Goal: Task Accomplishment & Management: Manage account settings

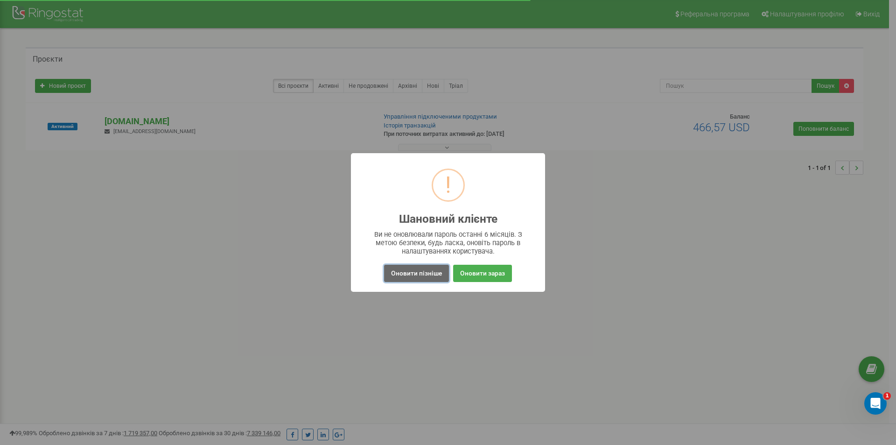
click at [420, 271] on button "Оновити пізніше" at bounding box center [416, 273] width 65 height 17
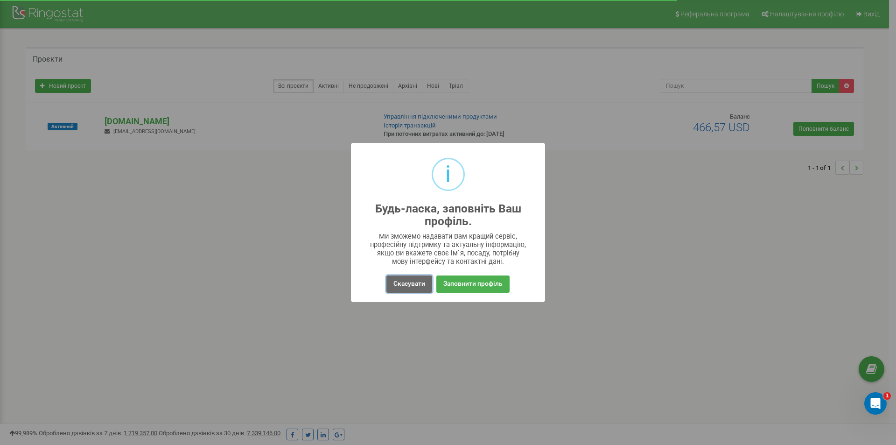
click at [407, 280] on button "Скасувати" at bounding box center [410, 283] width 46 height 17
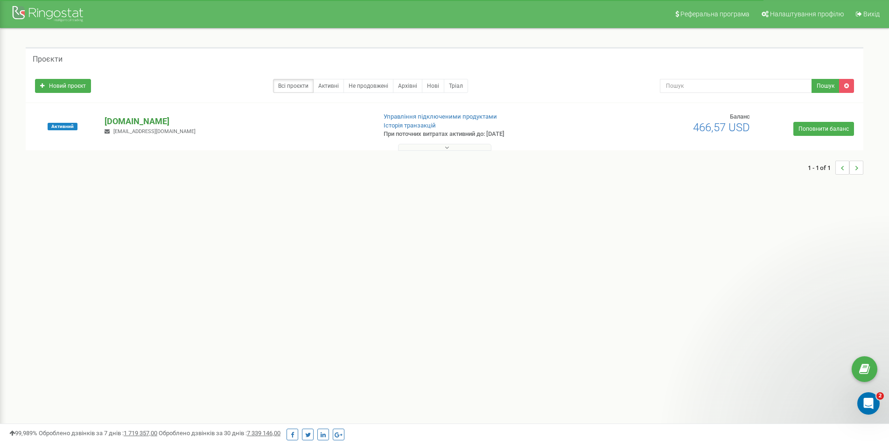
click at [162, 121] on p "[DOMAIN_NAME]" at bounding box center [237, 121] width 264 height 12
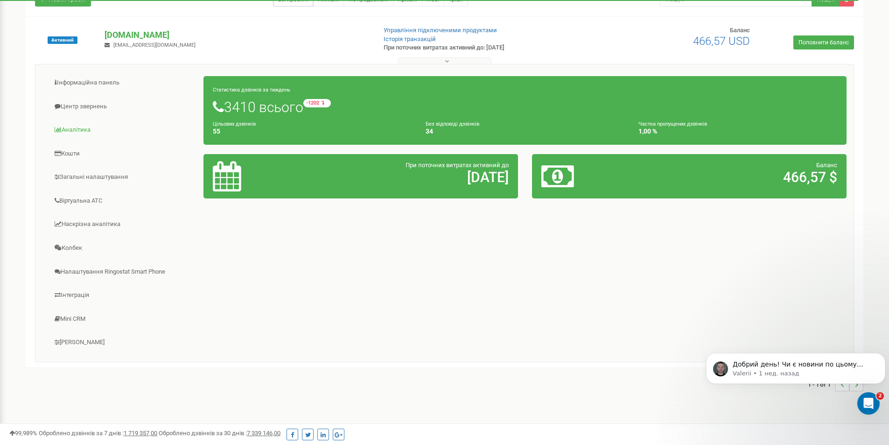
scroll to position [93, 0]
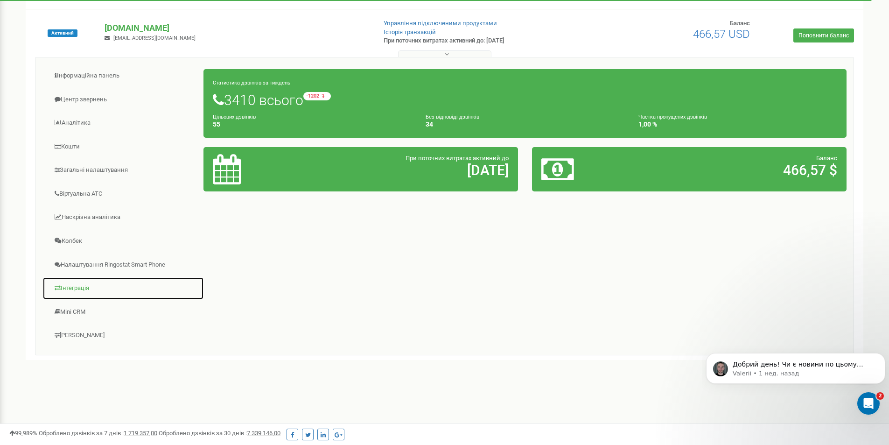
click at [88, 294] on link "Інтеграція" at bounding box center [123, 288] width 162 height 23
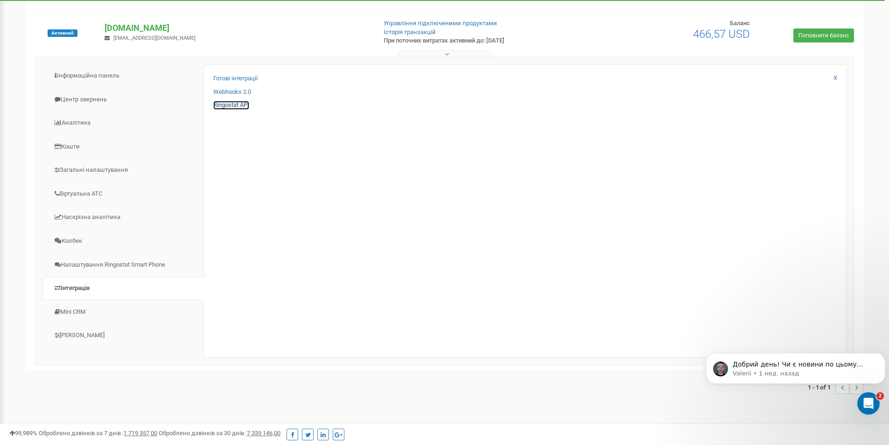
click at [241, 103] on link "Ringostat API" at bounding box center [231, 105] width 36 height 9
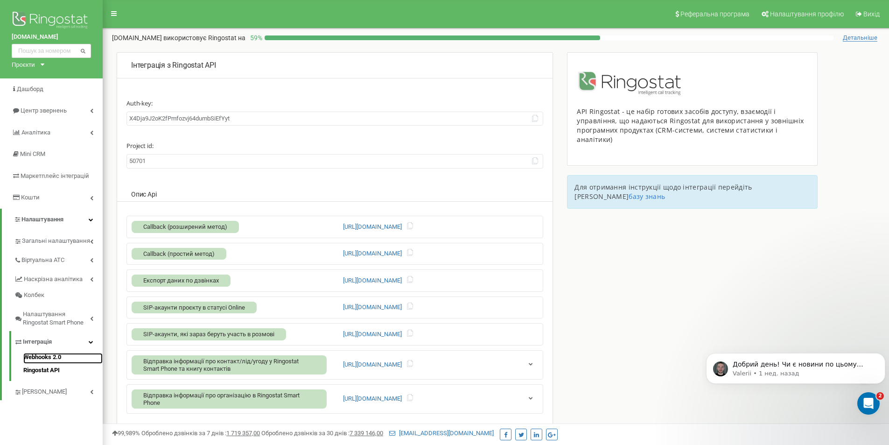
click at [56, 357] on link "Webhooks 2.0" at bounding box center [62, 358] width 79 height 11
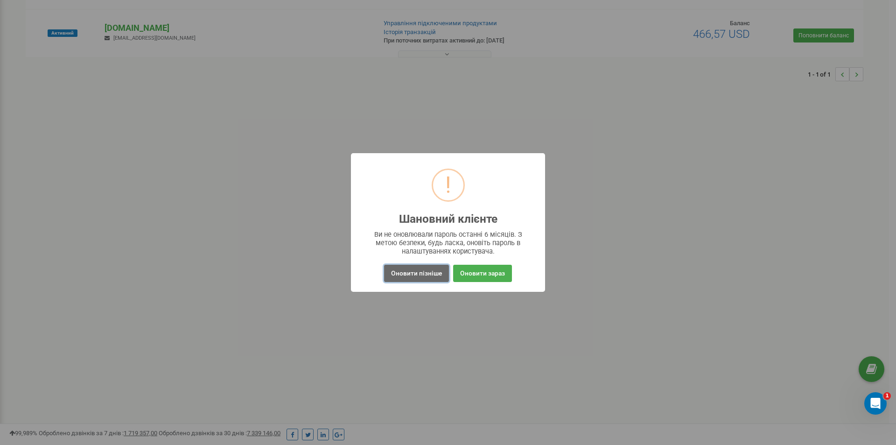
click at [432, 279] on button "Оновити пізніше" at bounding box center [416, 273] width 65 height 17
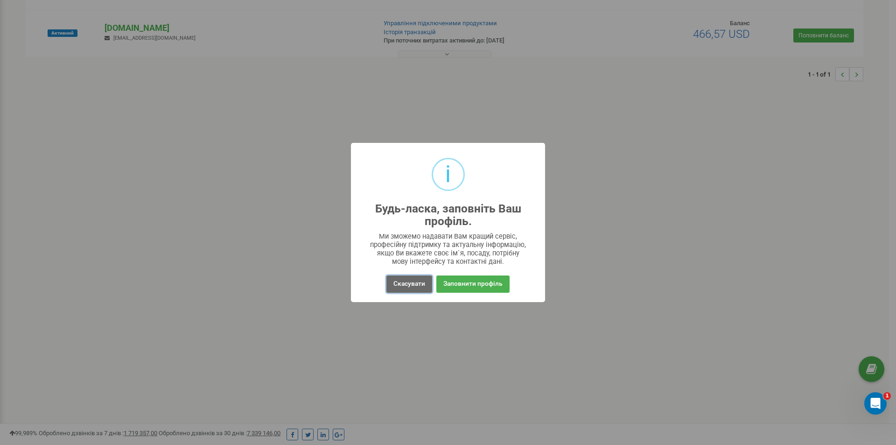
click at [425, 283] on button "Скасувати" at bounding box center [410, 283] width 46 height 17
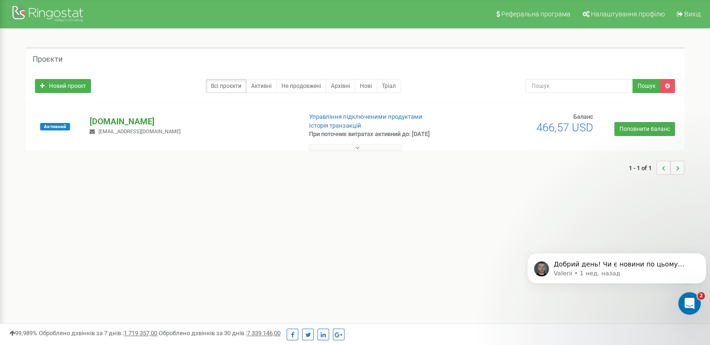
click at [137, 119] on p "[DOMAIN_NAME]" at bounding box center [192, 121] width 204 height 12
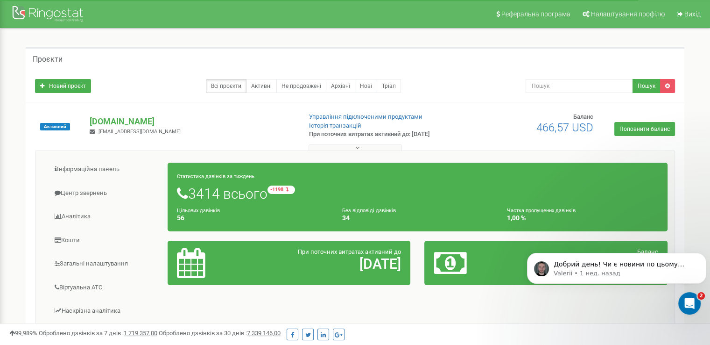
drag, startPoint x: 183, startPoint y: 231, endPoint x: 504, endPoint y: 76, distance: 356.5
click at [500, 68] on div "Проєкти" at bounding box center [355, 58] width 659 height 22
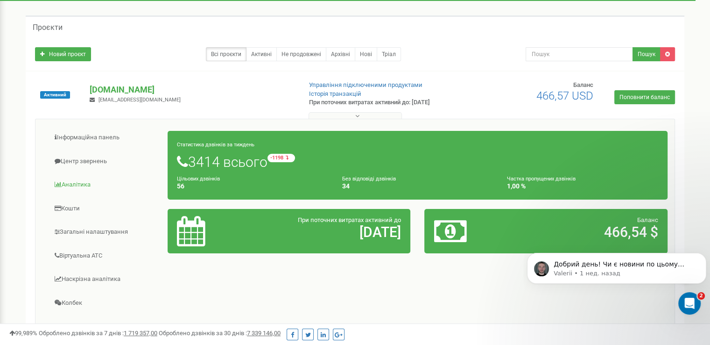
scroll to position [47, 0]
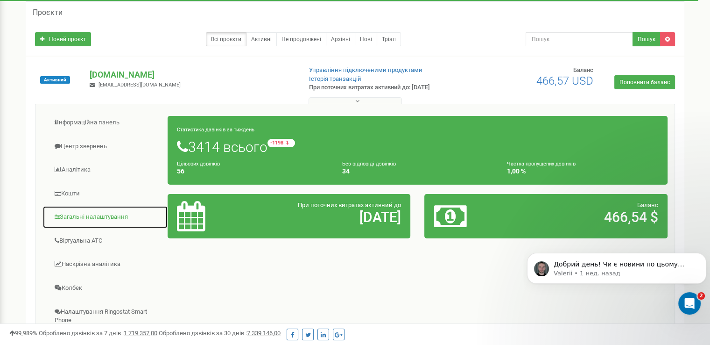
click at [87, 218] on link "Загальні налаштування" at bounding box center [105, 216] width 126 height 23
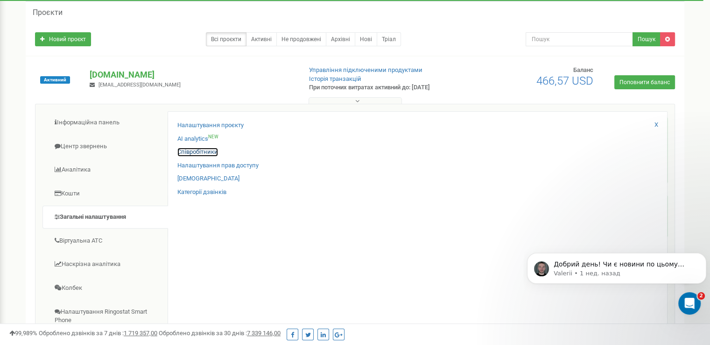
click at [182, 154] on link "Співробітники" at bounding box center [197, 152] width 41 height 9
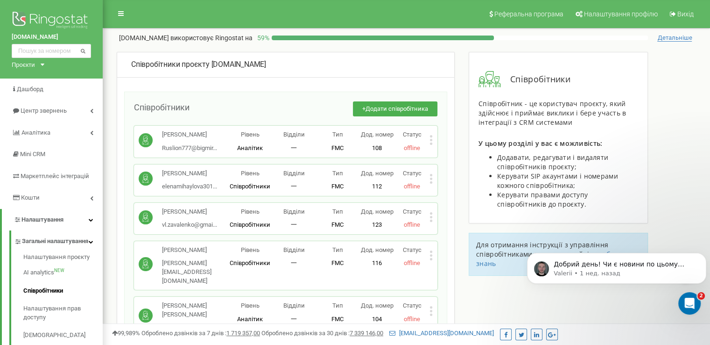
click at [431, 139] on icon at bounding box center [431, 140] width 2 height 2
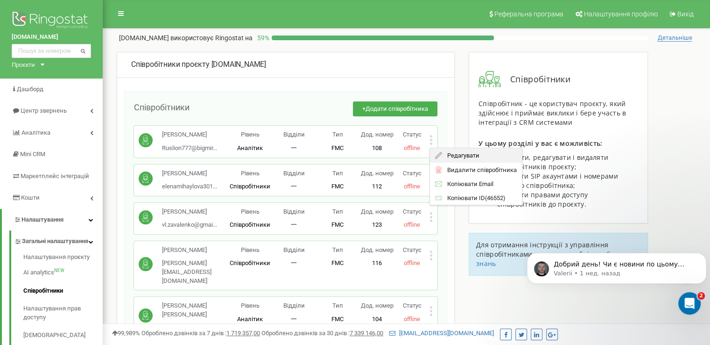
click at [443, 153] on span "Редагувати" at bounding box center [460, 155] width 37 height 6
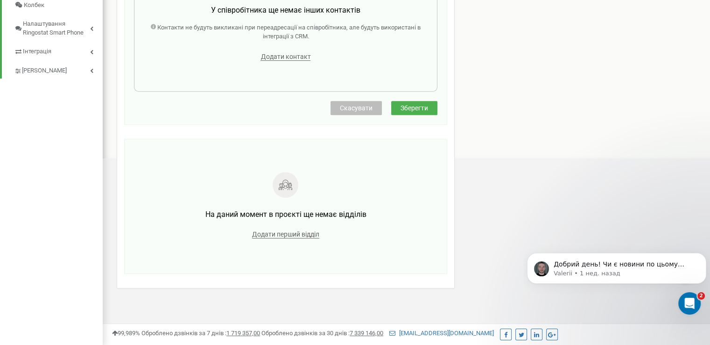
scroll to position [404, 0]
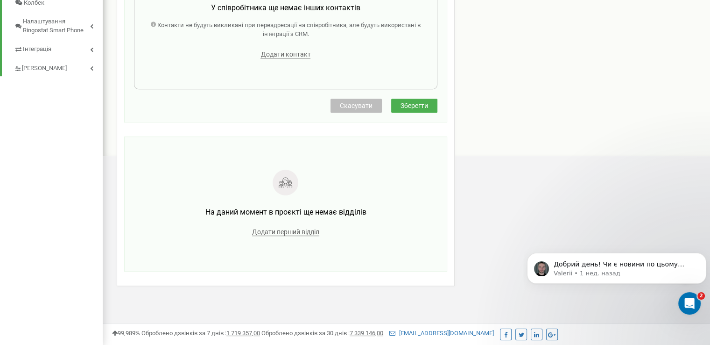
click at [421, 107] on span "Зберегти" at bounding box center [415, 105] width 28 height 7
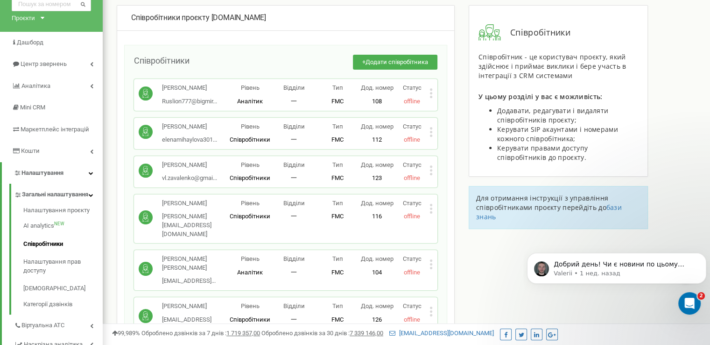
scroll to position [0, 0]
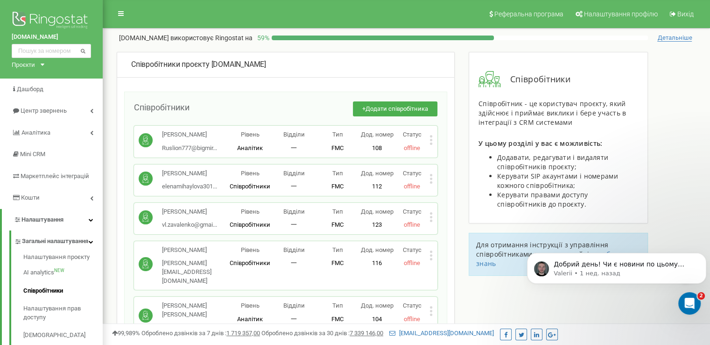
click at [679, 38] on span "Детальніше" at bounding box center [674, 37] width 35 height 7
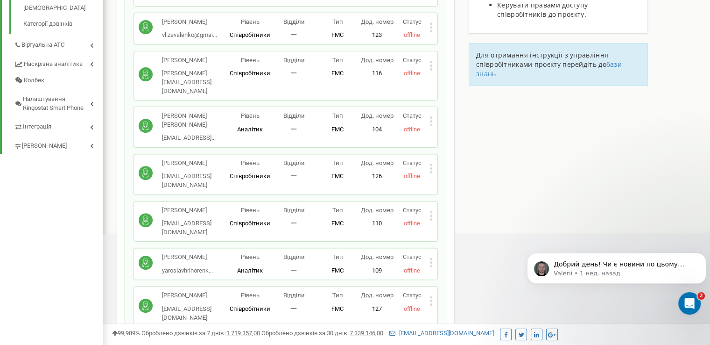
scroll to position [374, 0]
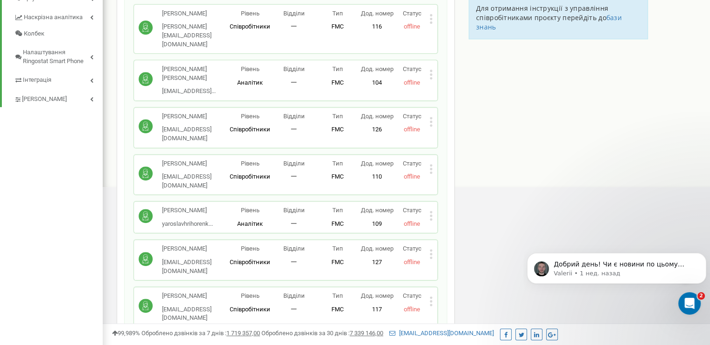
click at [431, 169] on icon at bounding box center [431, 168] width 2 height 2
click at [448, 187] on span "Редагувати" at bounding box center [460, 184] width 37 height 6
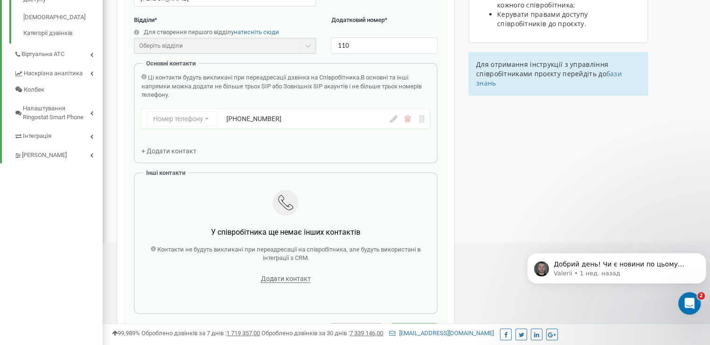
scroll to position [420, 0]
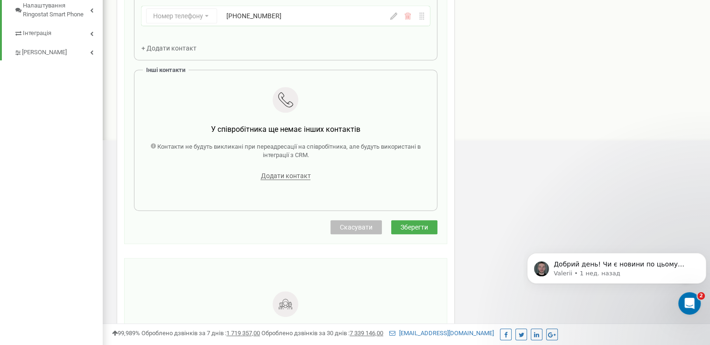
click at [357, 225] on span "Скасувати" at bounding box center [356, 226] width 33 height 7
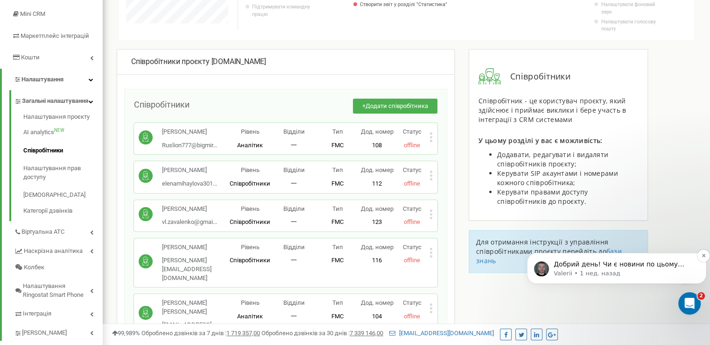
scroll to position [0, 0]
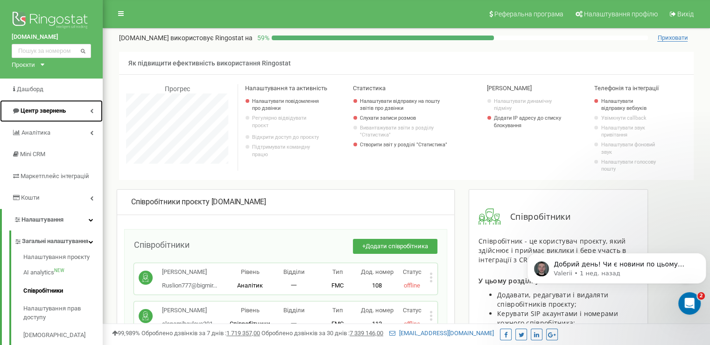
click at [67, 117] on link "Центр звернень" at bounding box center [51, 111] width 103 height 22
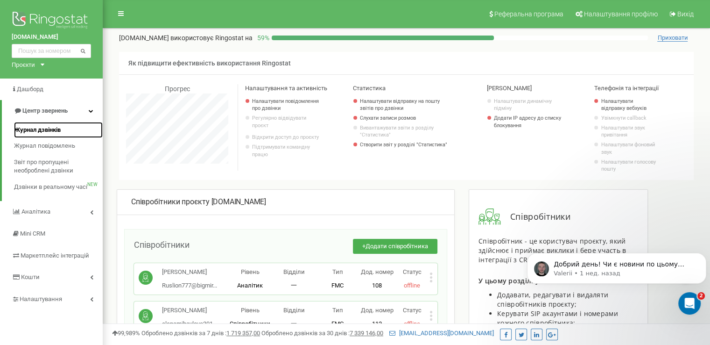
click at [58, 129] on span "Журнал дзвінків" at bounding box center [37, 130] width 47 height 9
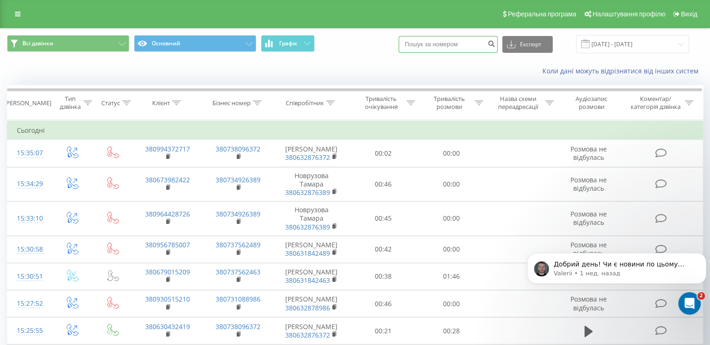
click at [446, 47] on input at bounding box center [448, 44] width 99 height 17
paste input "380632876325"
type input "380632876325"
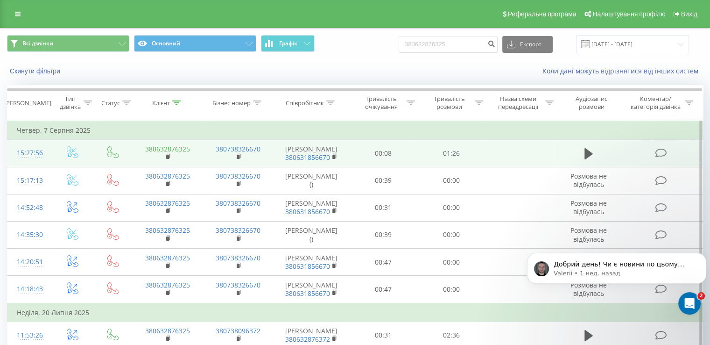
click at [184, 151] on link "380632876325" at bounding box center [167, 148] width 45 height 9
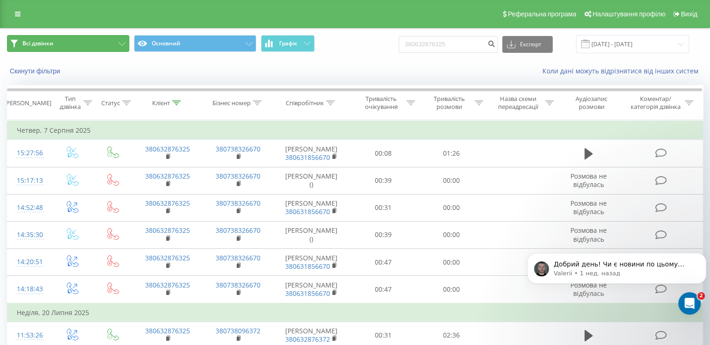
click at [111, 46] on button "Всі дзвінки" at bounding box center [68, 43] width 122 height 17
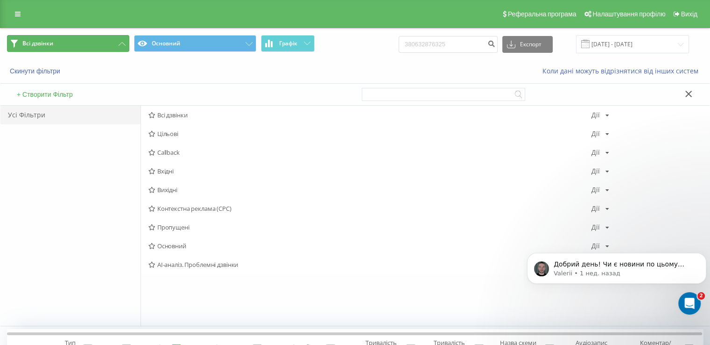
click at [93, 47] on button "Всі дзвінки" at bounding box center [68, 43] width 122 height 17
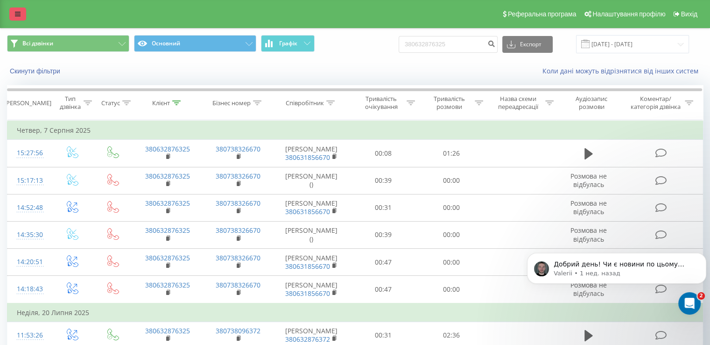
click at [22, 15] on link at bounding box center [17, 13] width 17 height 13
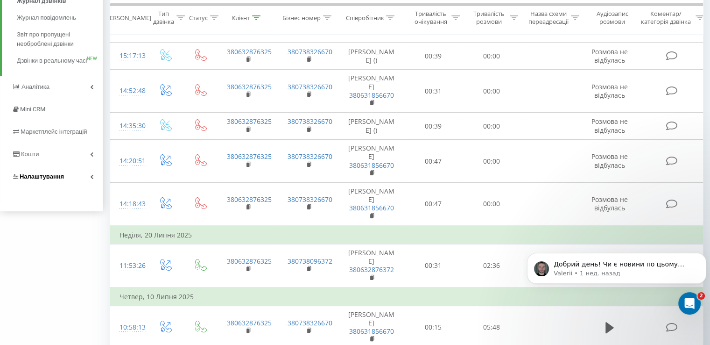
click at [68, 187] on link "Налаштування" at bounding box center [51, 176] width 103 height 22
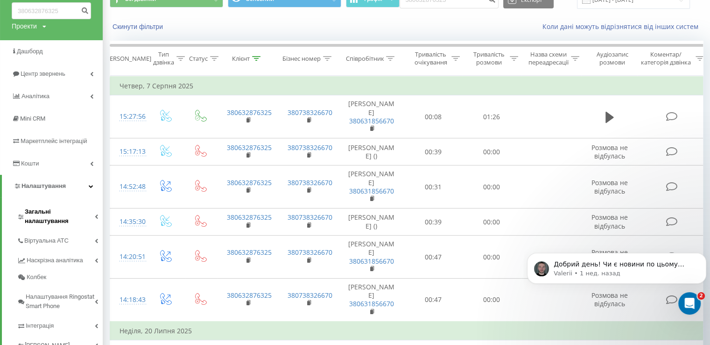
click at [71, 213] on span "Загальні налаштування" at bounding box center [60, 216] width 70 height 19
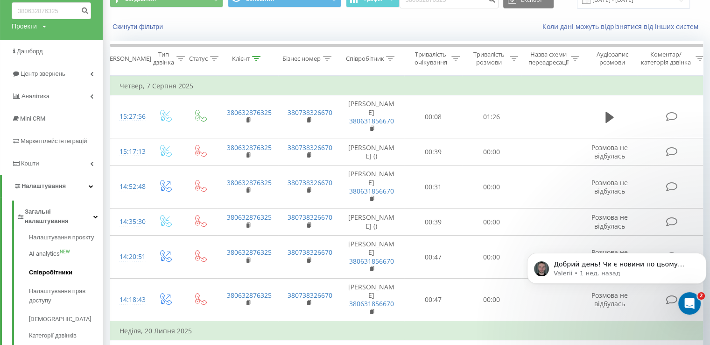
click at [64, 268] on span "Співробітники" at bounding box center [50, 272] width 43 height 9
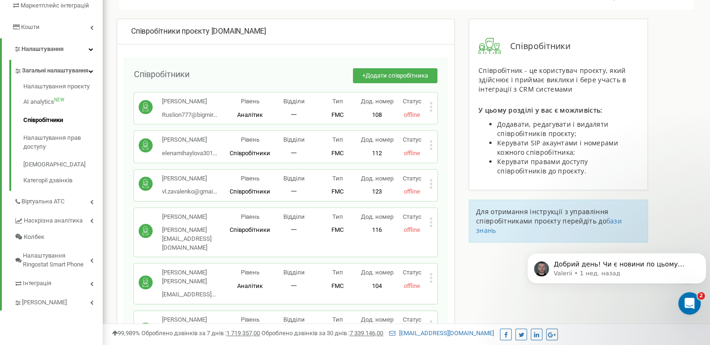
scroll to position [187, 0]
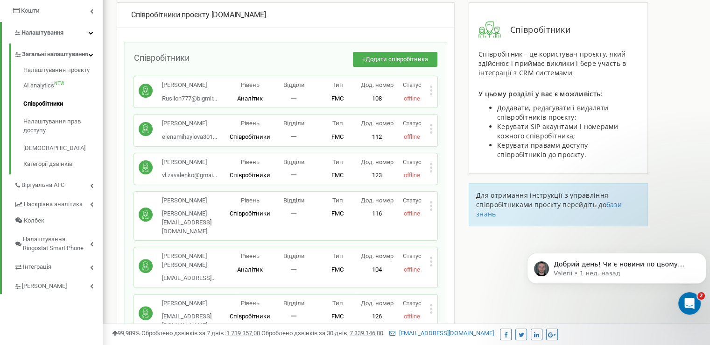
click at [431, 172] on icon at bounding box center [431, 167] width 3 height 10
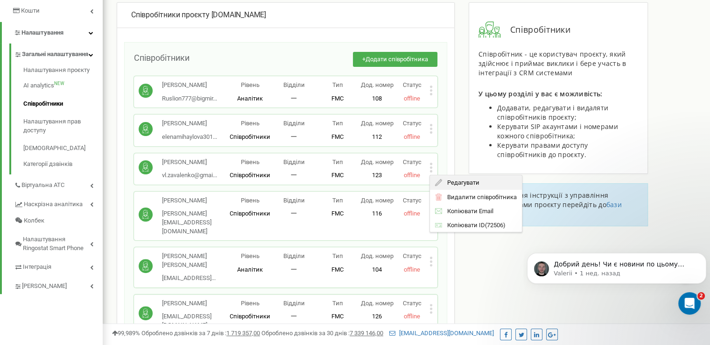
click at [437, 186] on icon at bounding box center [438, 182] width 7 height 7
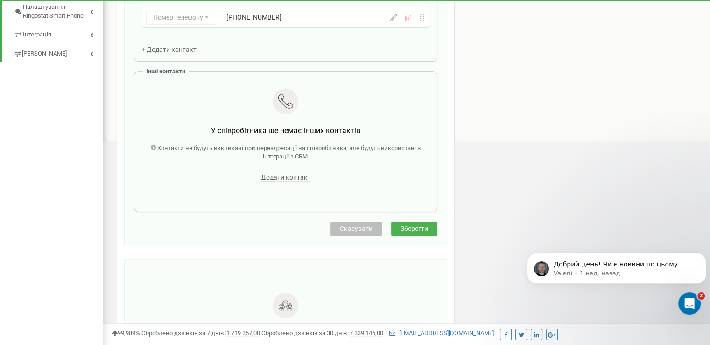
scroll to position [514, 0]
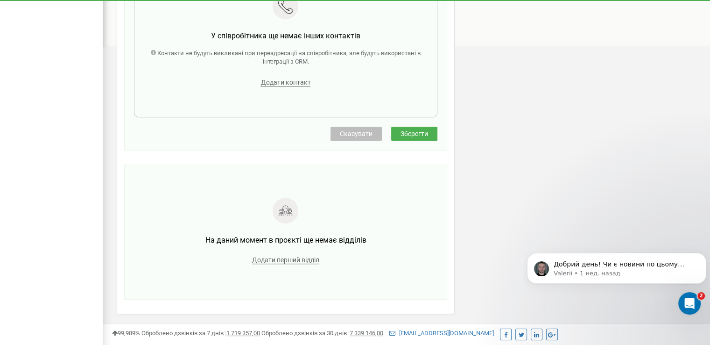
click at [364, 134] on span "Скасувати" at bounding box center [356, 133] width 33 height 7
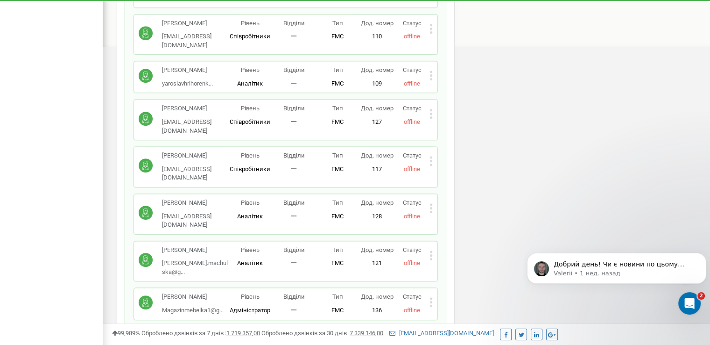
click at [430, 254] on icon at bounding box center [431, 255] width 3 height 10
click at [445, 270] on span "Редагувати" at bounding box center [460, 270] width 37 height 6
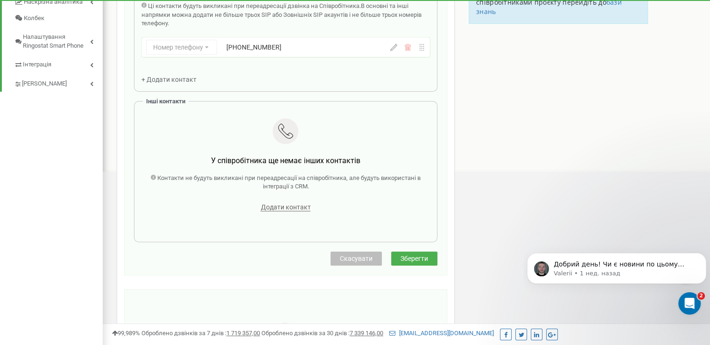
scroll to position [467, 0]
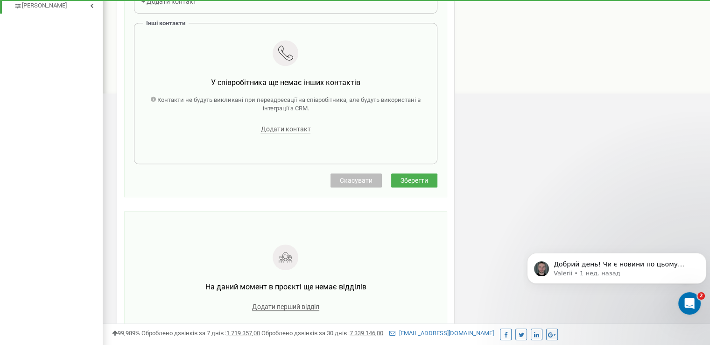
click at [370, 182] on span "Скасувати" at bounding box center [356, 179] width 33 height 7
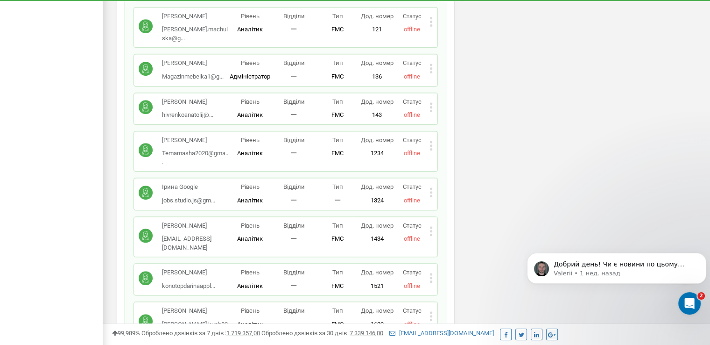
scroll to position [794, 0]
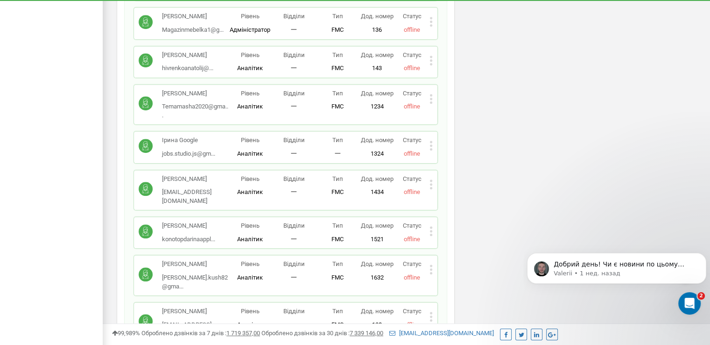
click at [431, 185] on icon at bounding box center [431, 184] width 2 height 2
click at [444, 202] on span "Редагувати" at bounding box center [460, 199] width 37 height 6
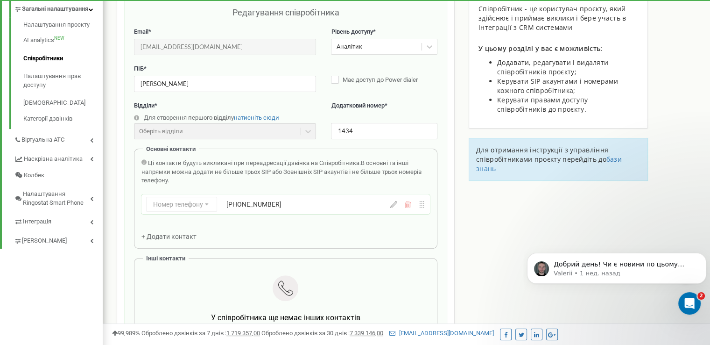
scroll to position [233, 0]
click at [287, 199] on div "+380632876342" at bounding box center [297, 202] width 142 height 9
drag, startPoint x: 268, startPoint y: 205, endPoint x: 256, endPoint y: 205, distance: 12.6
click at [256, 205] on div "Номер телефону Номер телефону SIP Зовнішній SIP +380632876342" at bounding box center [285, 204] width 289 height 23
click at [334, 204] on div "+380632876342" at bounding box center [297, 202] width 142 height 9
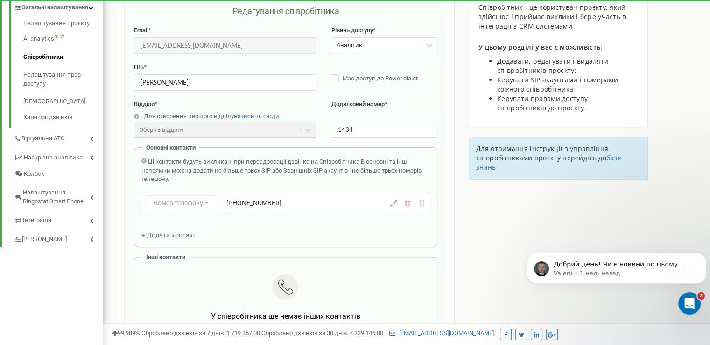
click at [334, 204] on div "+380632876342" at bounding box center [297, 202] width 142 height 9
click at [396, 202] on icon at bounding box center [393, 202] width 7 height 7
click at [337, 202] on input "+380632876342" at bounding box center [297, 202] width 142 height 15
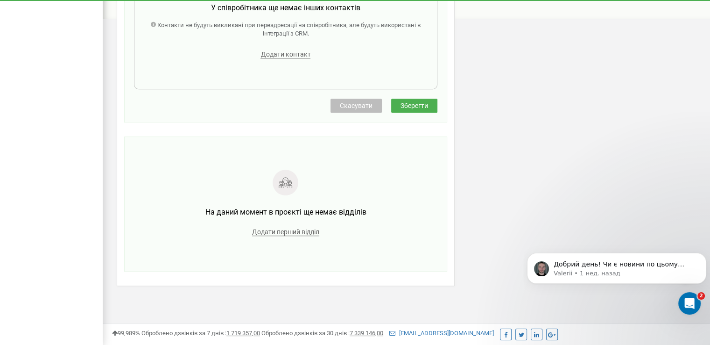
click at [404, 107] on span "Зберегти" at bounding box center [415, 105] width 28 height 7
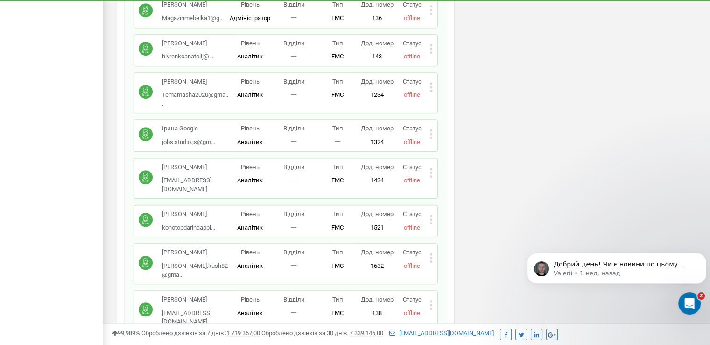
scroll to position [822, 0]
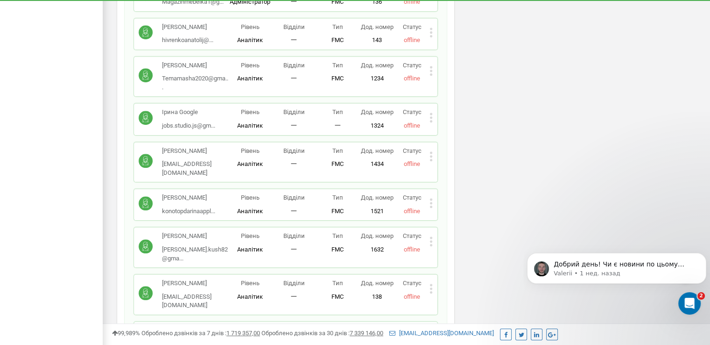
click at [431, 201] on icon at bounding box center [431, 203] width 3 height 10
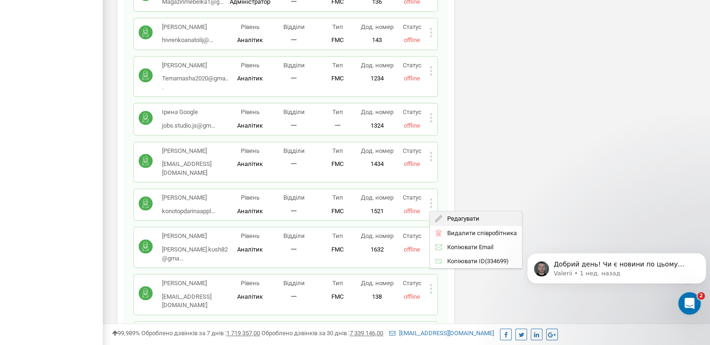
click at [451, 215] on span "Редагувати" at bounding box center [460, 218] width 37 height 6
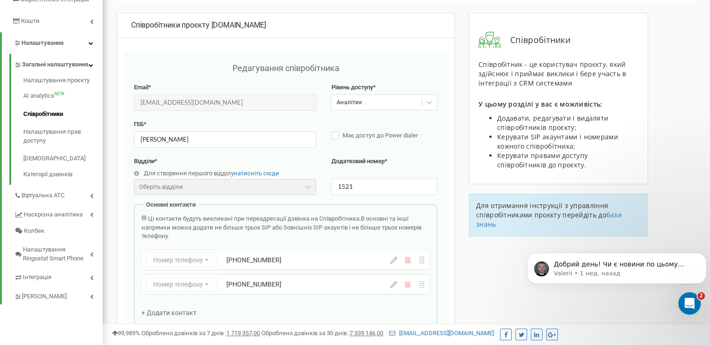
scroll to position [233, 0]
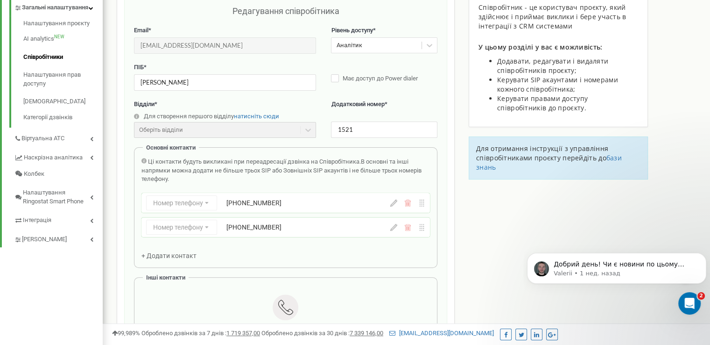
click at [283, 228] on div "+380635778152" at bounding box center [297, 226] width 142 height 9
click at [394, 226] on icon at bounding box center [393, 227] width 7 height 7
drag, startPoint x: 316, startPoint y: 227, endPoint x: 249, endPoint y: 227, distance: 66.8
click at [249, 227] on input "+380635778152" at bounding box center [297, 226] width 142 height 15
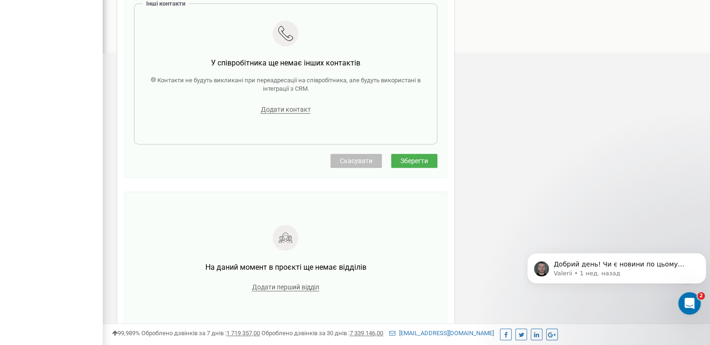
scroll to position [514, 0]
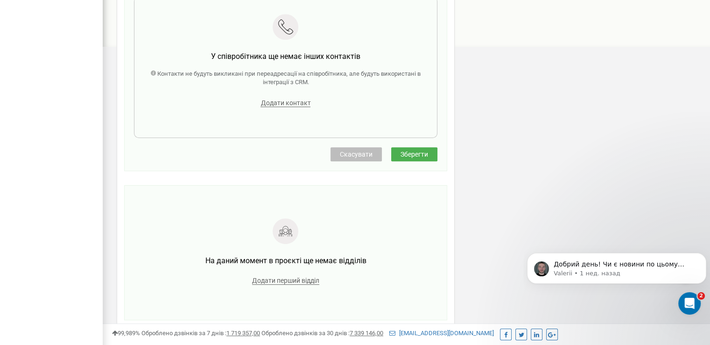
click at [368, 155] on span "Скасувати" at bounding box center [356, 153] width 33 height 7
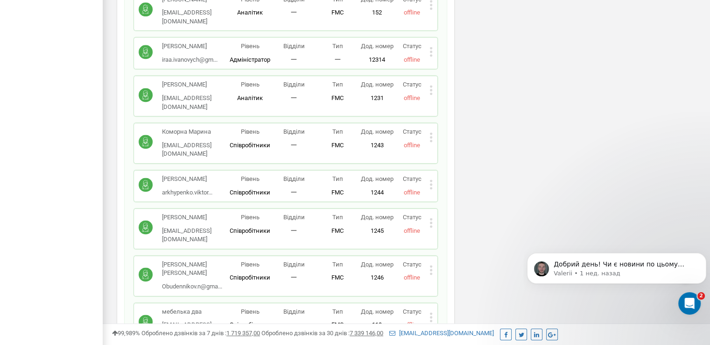
scroll to position [1307, 0]
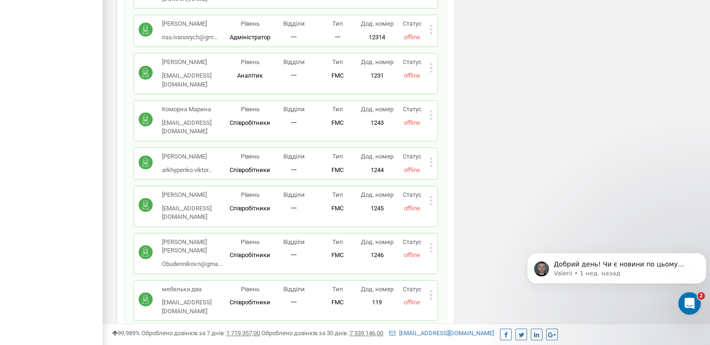
click at [431, 167] on icon at bounding box center [431, 162] width 3 height 10
click at [447, 180] on span "Редагувати" at bounding box center [460, 177] width 37 height 6
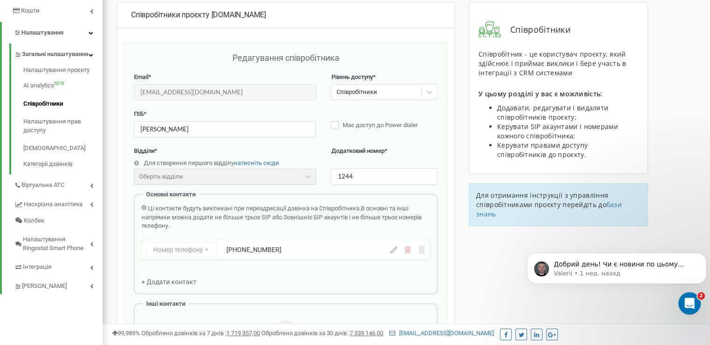
scroll to position [420, 0]
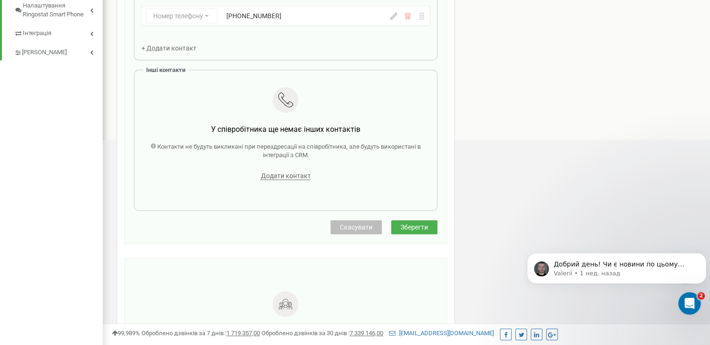
click at [338, 226] on button "Скасувати" at bounding box center [356, 227] width 51 height 14
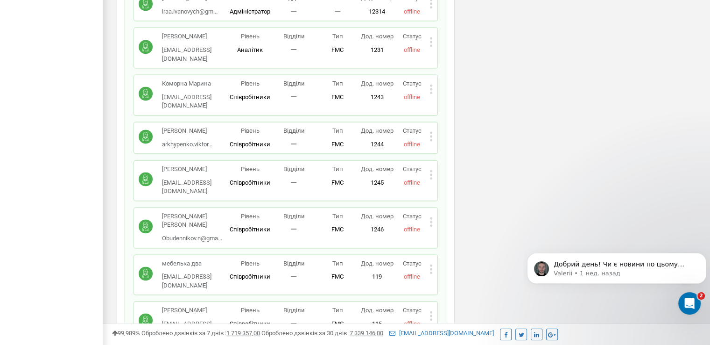
scroll to position [1354, 0]
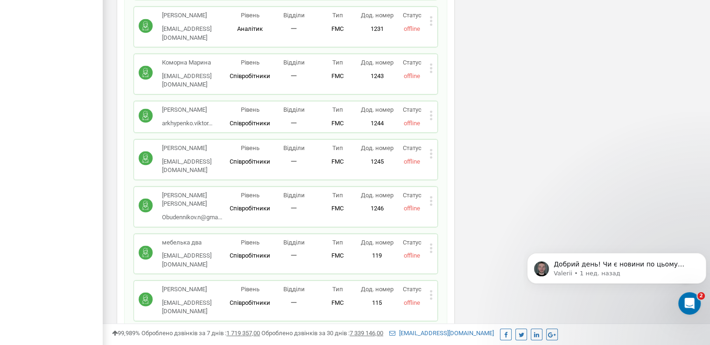
click at [431, 158] on icon at bounding box center [431, 153] width 3 height 10
click at [446, 172] on span "Редагувати" at bounding box center [460, 169] width 37 height 6
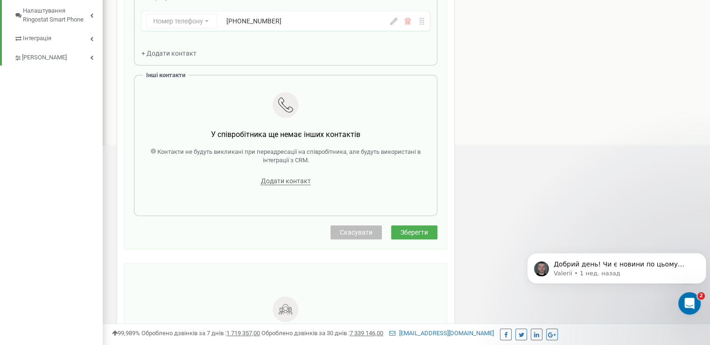
scroll to position [420, 0]
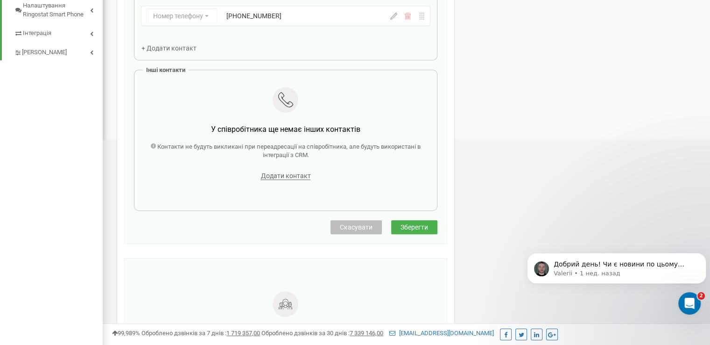
click at [371, 223] on span "Скасувати" at bounding box center [356, 226] width 33 height 7
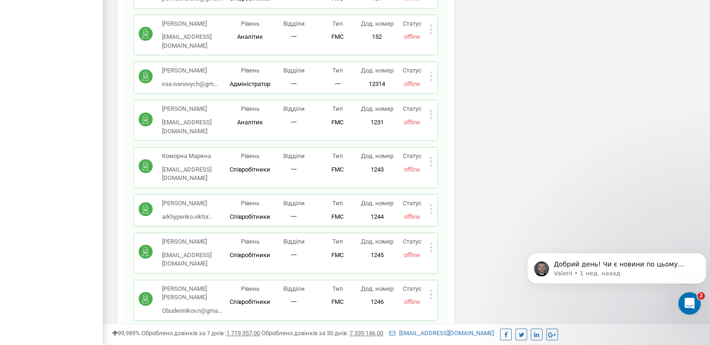
scroll to position [1307, 0]
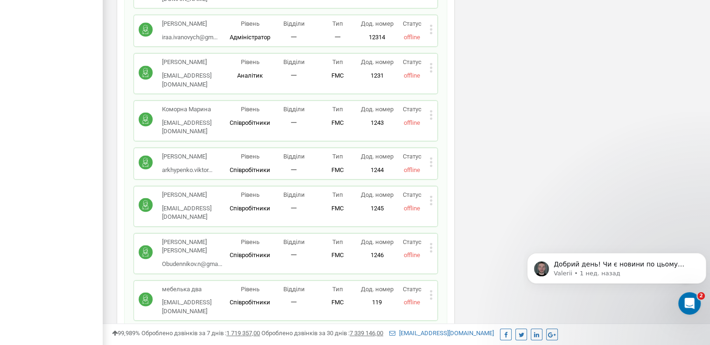
click at [431, 248] on icon at bounding box center [431, 247] width 2 height 2
click at [447, 265] on span "Редагувати" at bounding box center [460, 262] width 37 height 6
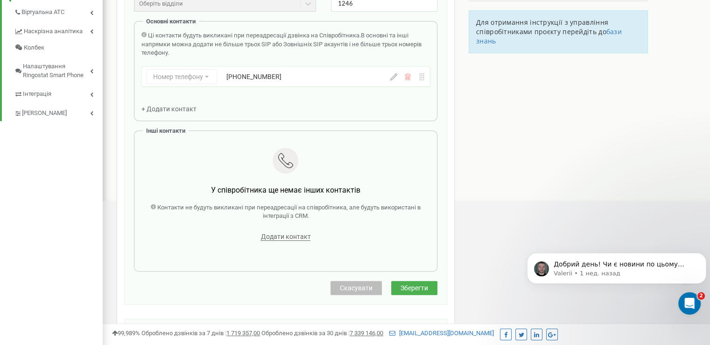
scroll to position [374, 0]
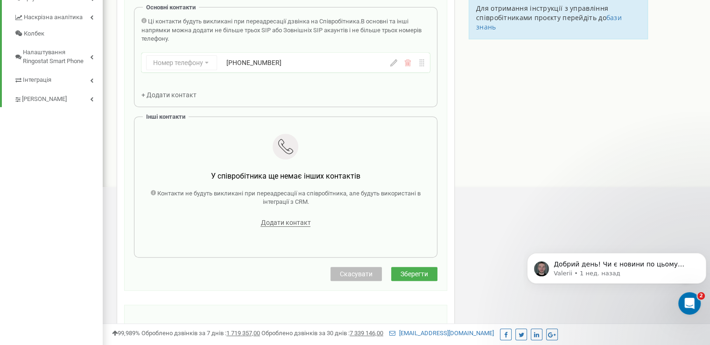
click at [369, 271] on span "Скасувати" at bounding box center [356, 273] width 33 height 7
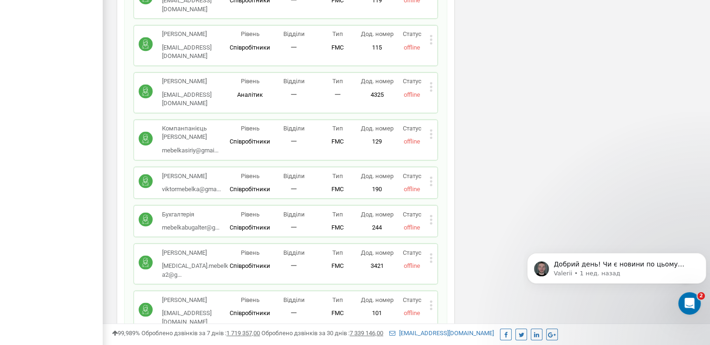
scroll to position [1634, 0]
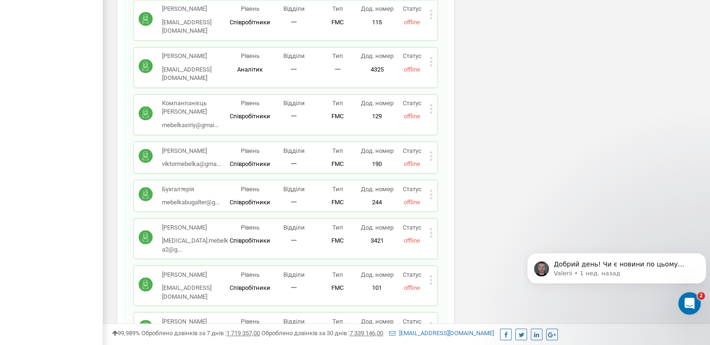
click at [432, 233] on icon at bounding box center [431, 232] width 3 height 10
click at [443, 245] on span "Редагувати" at bounding box center [460, 247] width 37 height 6
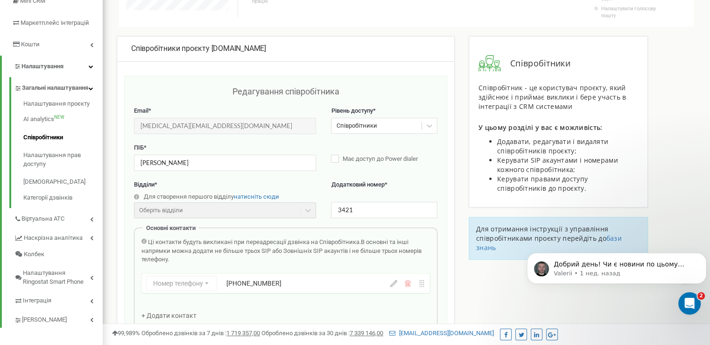
scroll to position [327, 0]
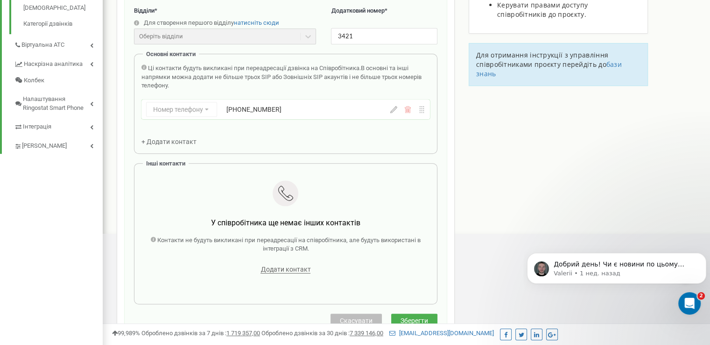
click at [365, 317] on span "Скасувати" at bounding box center [356, 320] width 33 height 7
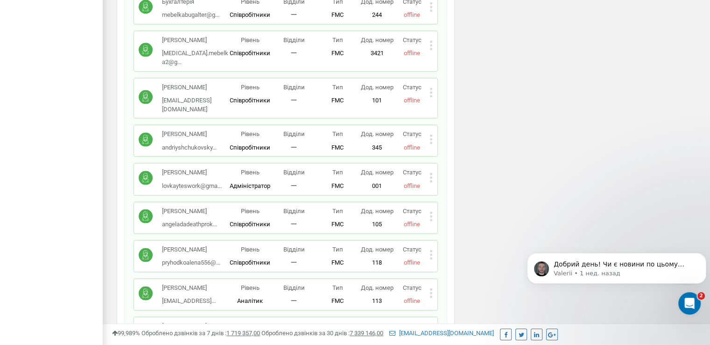
scroll to position [1868, 0]
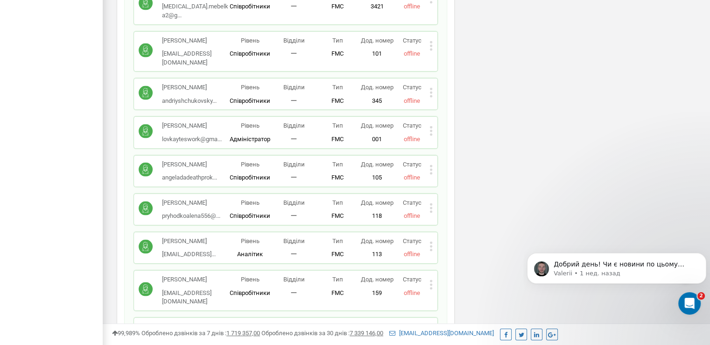
click at [430, 203] on icon at bounding box center [431, 208] width 3 height 10
click at [439, 219] on icon at bounding box center [438, 222] width 7 height 7
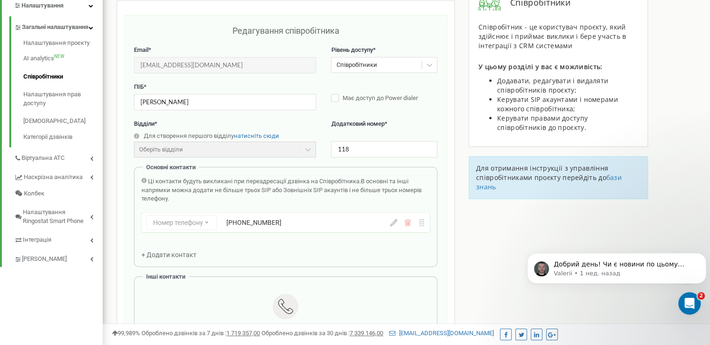
scroll to position [233, 0]
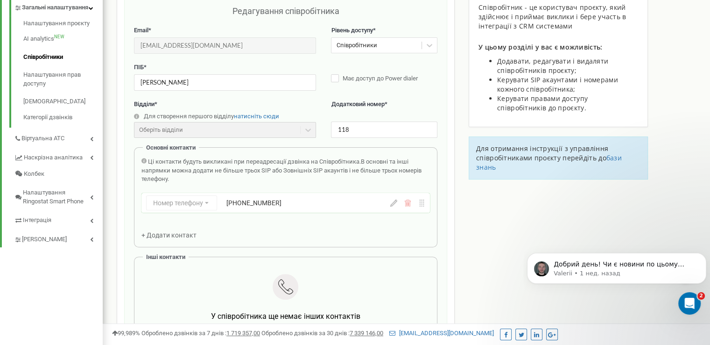
click at [392, 205] on div "Номер телефону Номер телефону SIP Зовнішній SIP +380632565006" at bounding box center [285, 203] width 289 height 20
click at [395, 204] on icon at bounding box center [393, 202] width 7 height 7
drag, startPoint x: 323, startPoint y: 201, endPoint x: 256, endPoint y: 207, distance: 67.5
click at [256, 207] on input "+380632565006" at bounding box center [297, 202] width 142 height 15
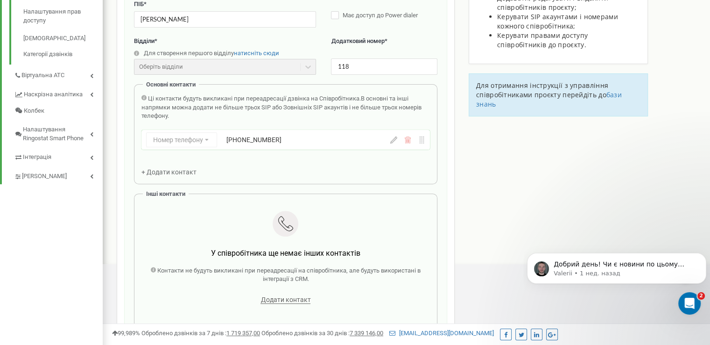
scroll to position [514, 0]
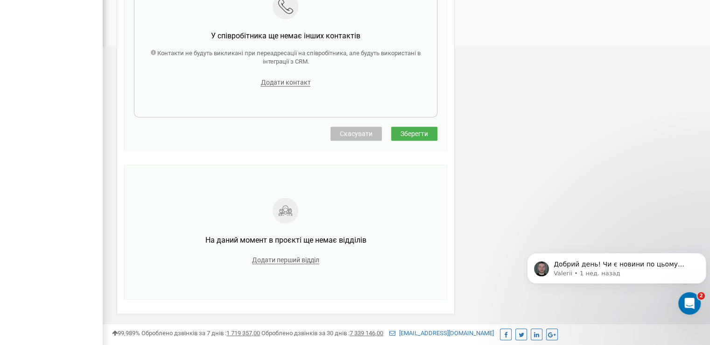
click at [368, 139] on button "Скасувати" at bounding box center [356, 134] width 51 height 14
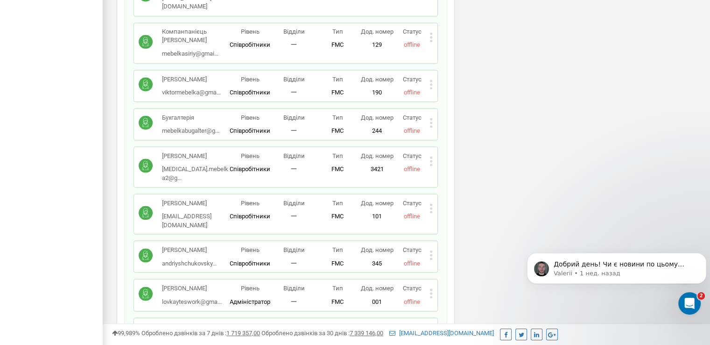
scroll to position [1728, 0]
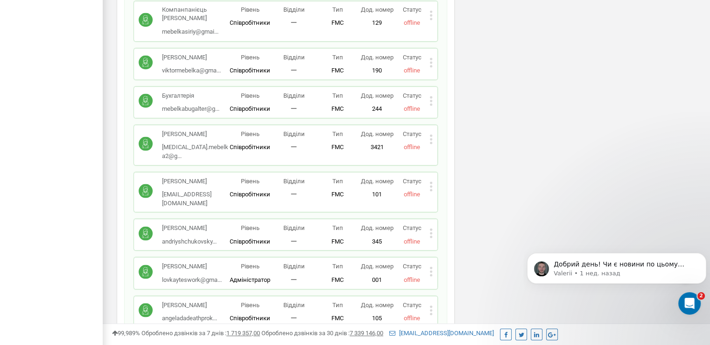
click at [430, 188] on icon at bounding box center [431, 189] width 2 height 2
click at [438, 198] on icon at bounding box center [438, 201] width 7 height 7
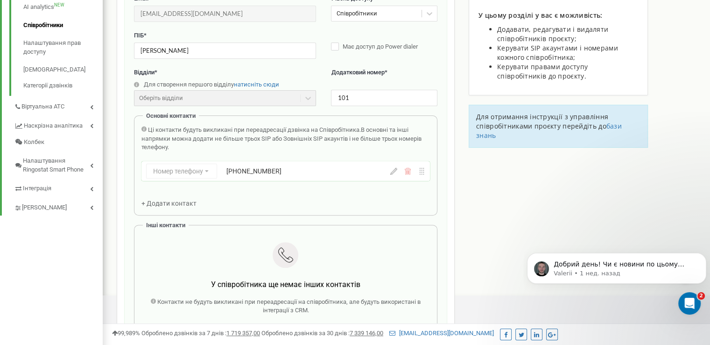
scroll to position [280, 0]
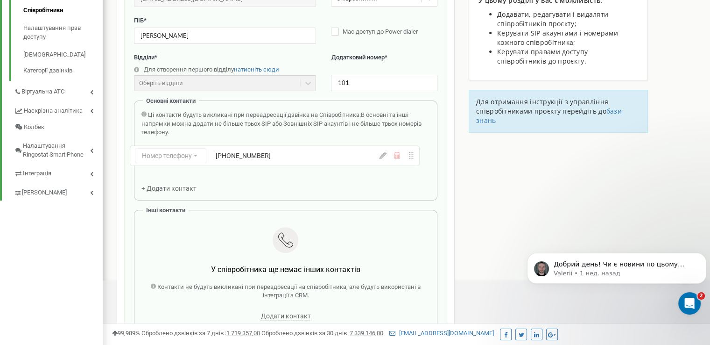
drag, startPoint x: 290, startPoint y: 158, endPoint x: 276, endPoint y: 158, distance: 14.0
click at [276, 158] on div "Номер телефону Номер телефону SIP Зовнішній SIP +380632564947" at bounding box center [285, 157] width 289 height 23
click at [393, 157] on icon at bounding box center [393, 156] width 7 height 7
drag, startPoint x: 295, startPoint y: 153, endPoint x: 255, endPoint y: 155, distance: 39.8
click at [255, 155] on input "+380632564947" at bounding box center [297, 155] width 142 height 15
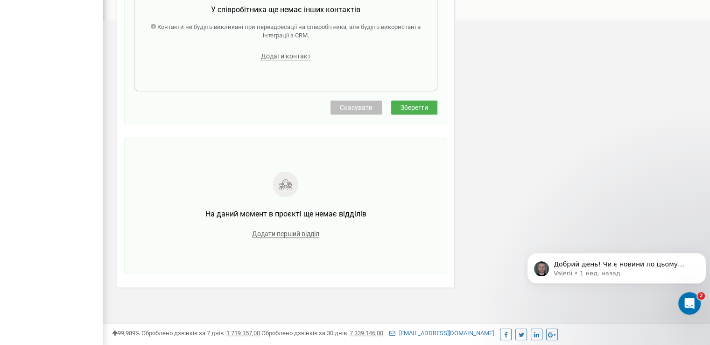
scroll to position [542, 0]
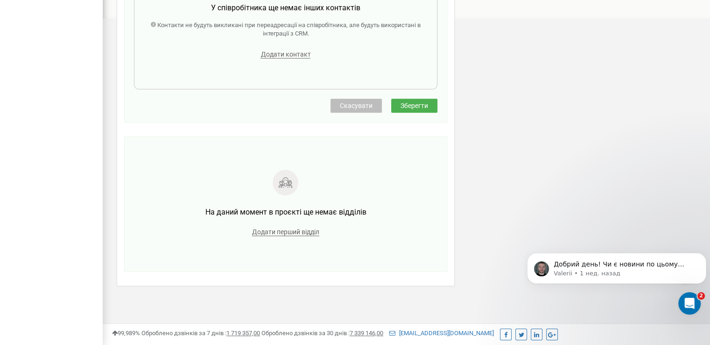
click at [364, 104] on span "Скасувати" at bounding box center [356, 105] width 33 height 7
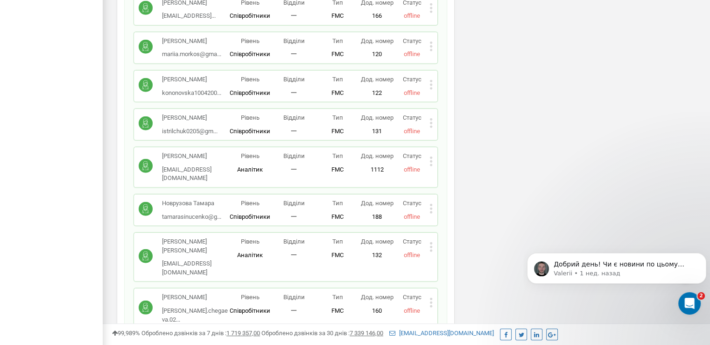
scroll to position [2503, 0]
